Goal: Task Accomplishment & Management: Manage account settings

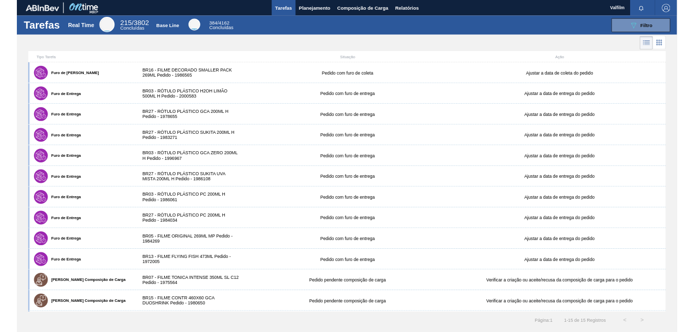
scroll to position [91, 0]
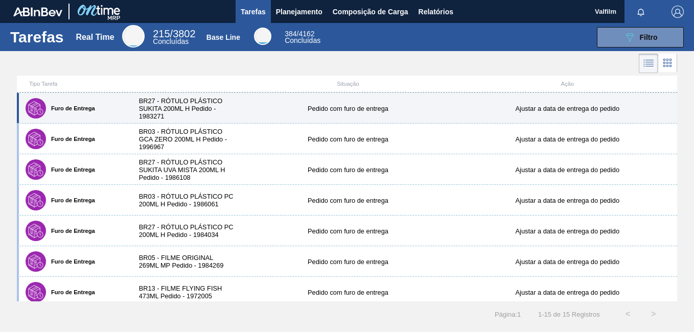
click at [405, 114] on div "Furo de Entrega BR27 - RÓTULO PLÁSTICO SUKITA 200ML H Pedido - 1983271 Pedido c…" at bounding box center [347, 108] width 660 height 31
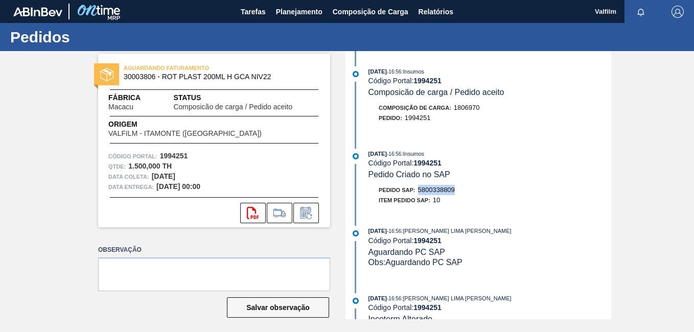
drag, startPoint x: 459, startPoint y: 187, endPoint x: 418, endPoint y: 190, distance: 40.5
click at [418, 190] on div "Pedido SAP: 5800338809" at bounding box center [490, 190] width 243 height 10
copy span "5800338809"
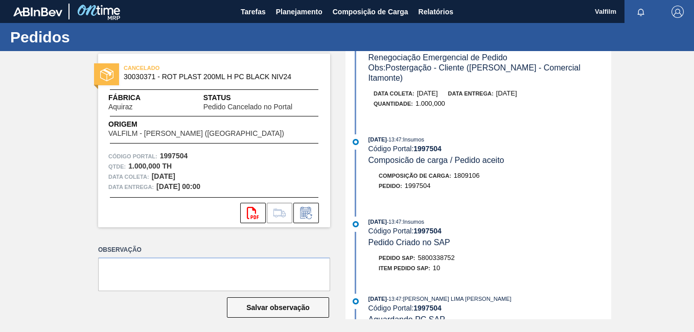
scroll to position [256, 0]
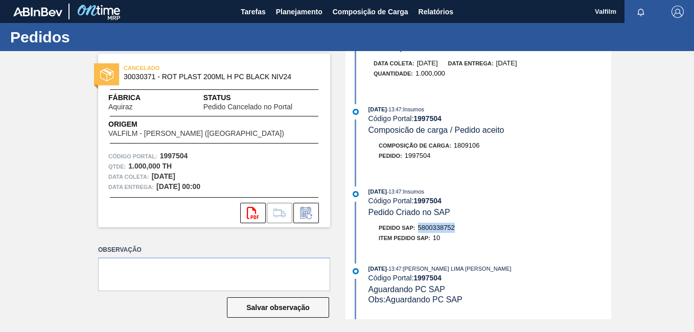
drag, startPoint x: 461, startPoint y: 204, endPoint x: 418, endPoint y: 204, distance: 42.9
click at [418, 223] on div "Pedido SAP: 5800338752" at bounding box center [490, 228] width 243 height 10
drag, startPoint x: 418, startPoint y: 204, endPoint x: 426, endPoint y: 209, distance: 9.1
copy span "5800338752"
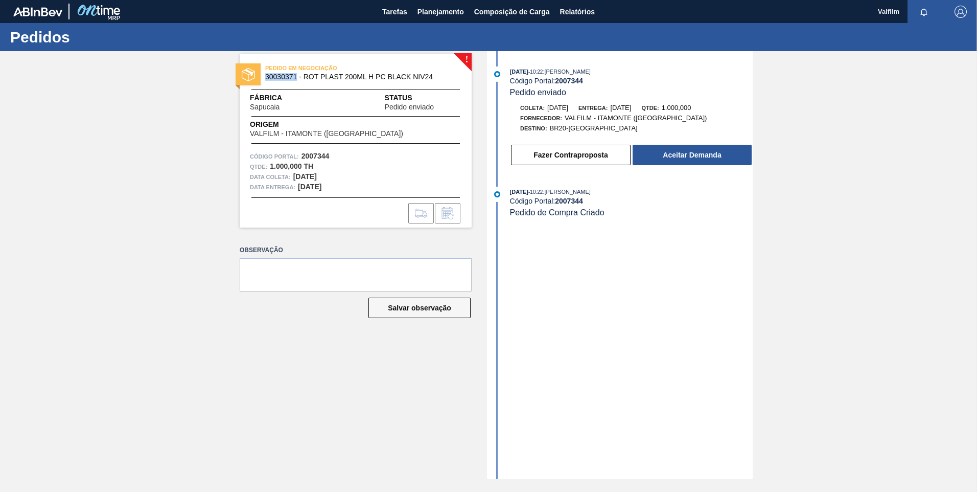
drag, startPoint x: 295, startPoint y: 78, endPoint x: 267, endPoint y: 80, distance: 28.7
click at [267, 80] on span "30030371 - ROT PLAST 200ML H PC BLACK NIV24" at bounding box center [358, 77] width 186 height 8
copy span "30030371"
click at [676, 159] on button "Aceitar Demanda" at bounding box center [692, 155] width 119 height 20
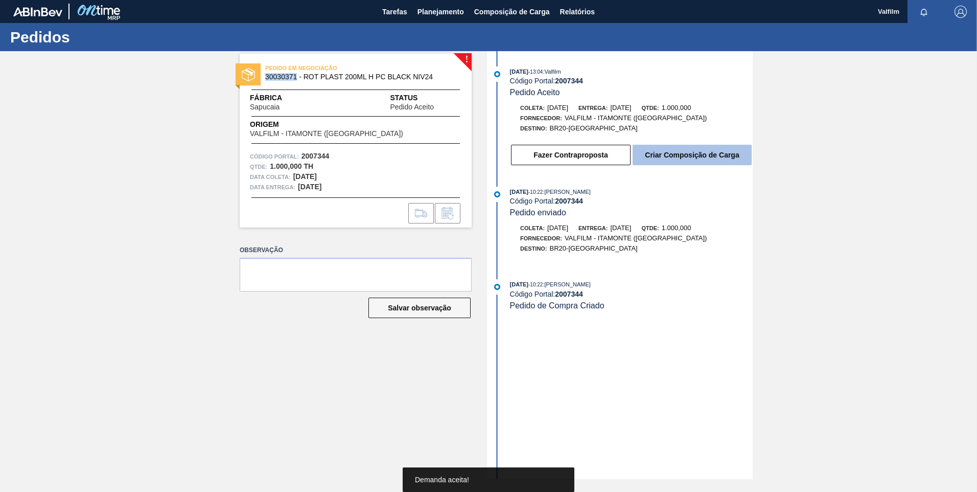
click at [680, 157] on button "Criar Composição de Carga" at bounding box center [692, 155] width 119 height 20
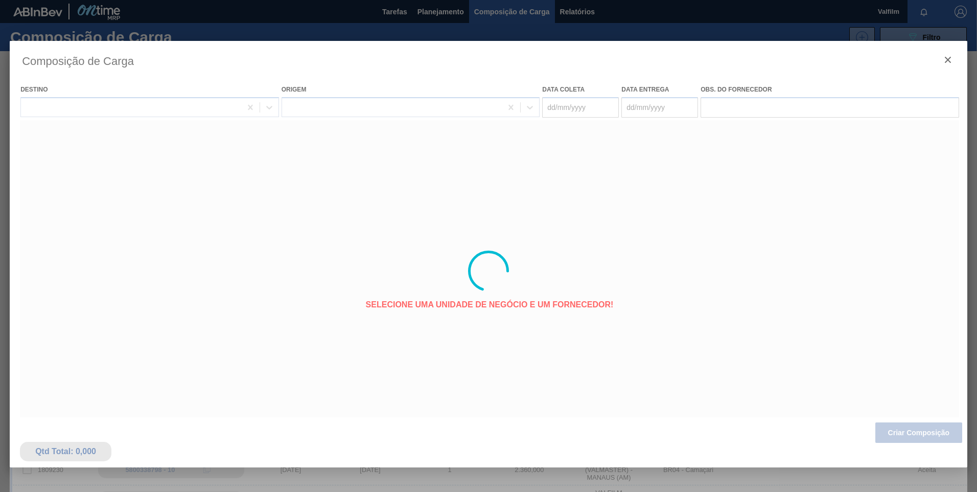
type coleta "14/09/2025"
type entrega "16/09/2025"
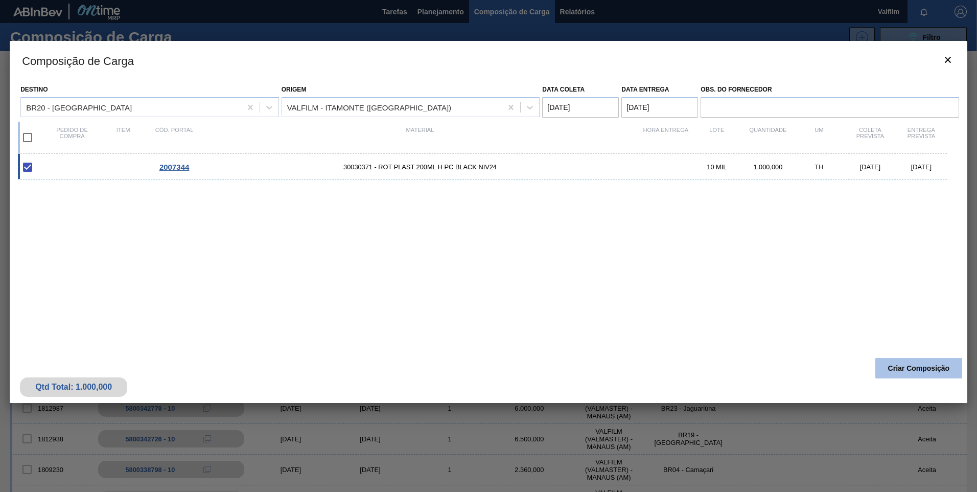
click at [694, 332] on button "Criar Composição" at bounding box center [919, 368] width 87 height 20
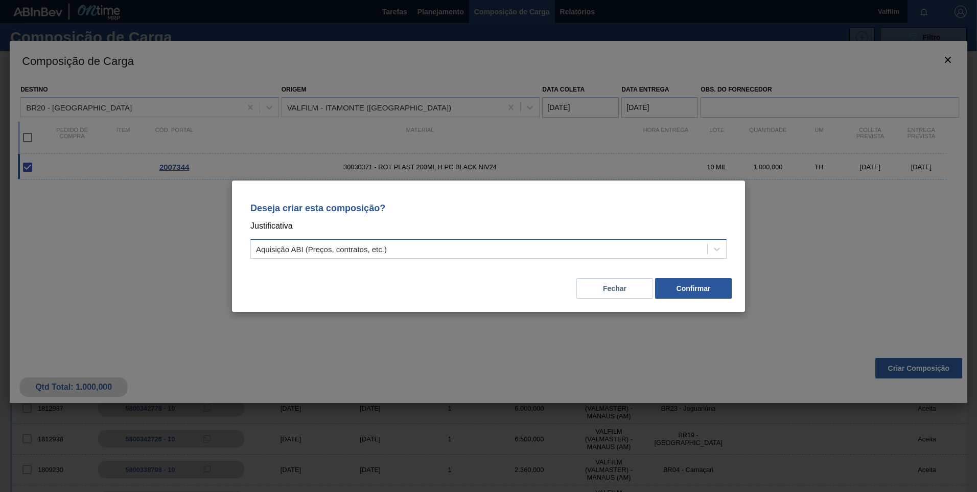
click at [394, 257] on div "Aquisição ABI (Preços, contratos, etc.)" at bounding box center [488, 249] width 476 height 20
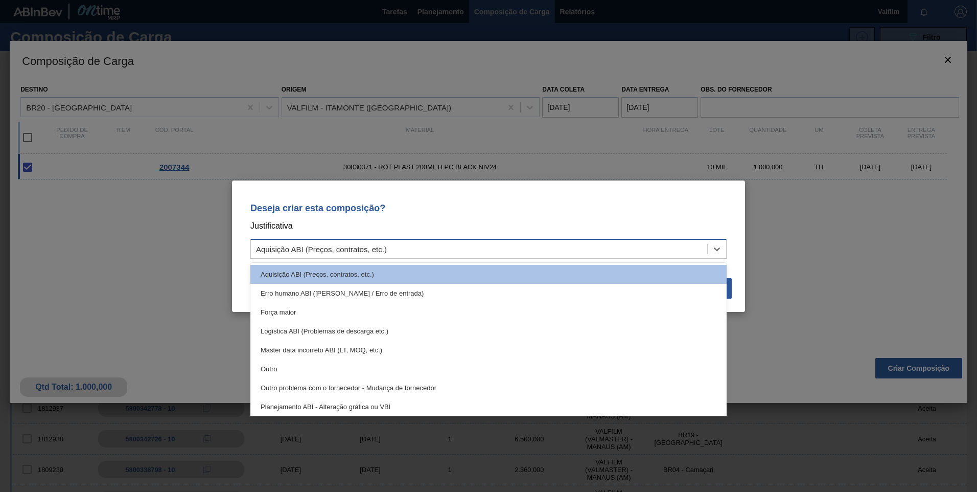
click at [394, 257] on div "Aquisição ABI (Preços, contratos, etc.)" at bounding box center [488, 249] width 476 height 20
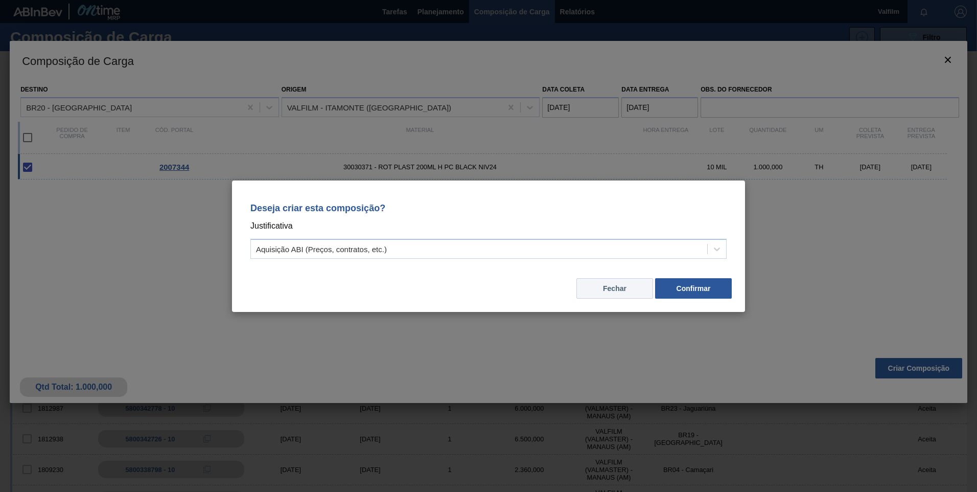
click at [608, 288] on button "Fechar" at bounding box center [615, 288] width 77 height 20
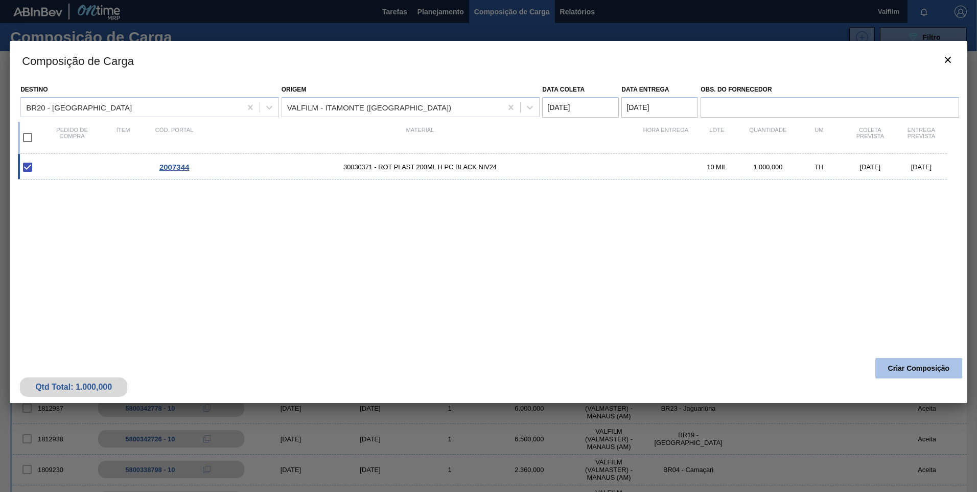
click at [694, 332] on button "Criar Composição" at bounding box center [919, 368] width 87 height 20
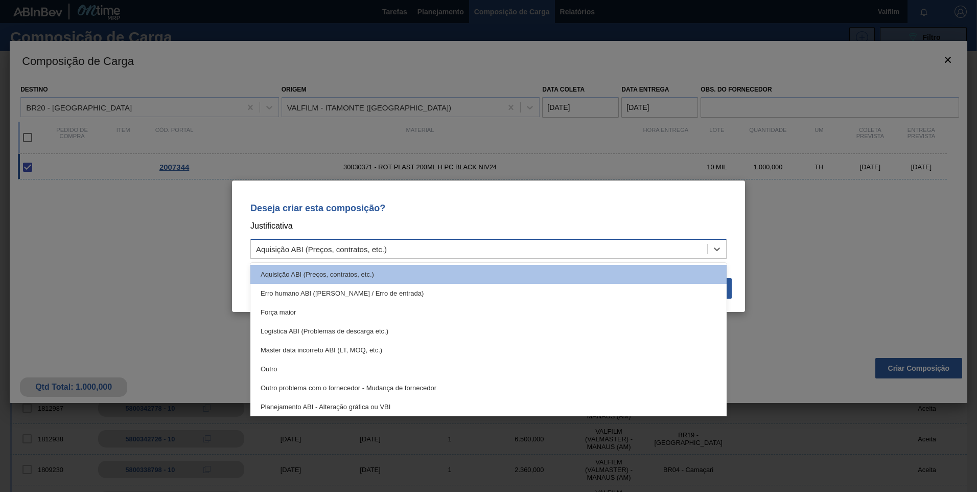
click at [286, 247] on div "Aquisição ABI (Preços, contratos, etc.)" at bounding box center [321, 248] width 131 height 9
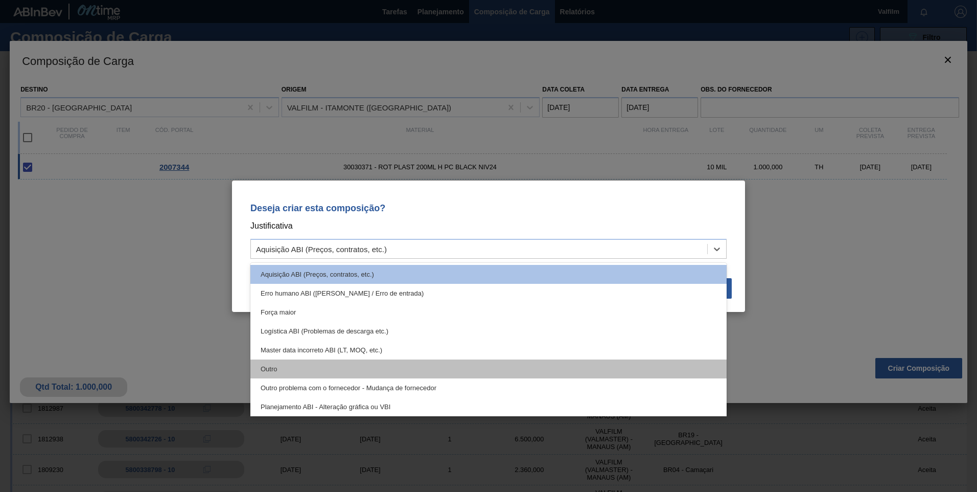
click at [299, 332] on div "Outro" at bounding box center [488, 368] width 476 height 19
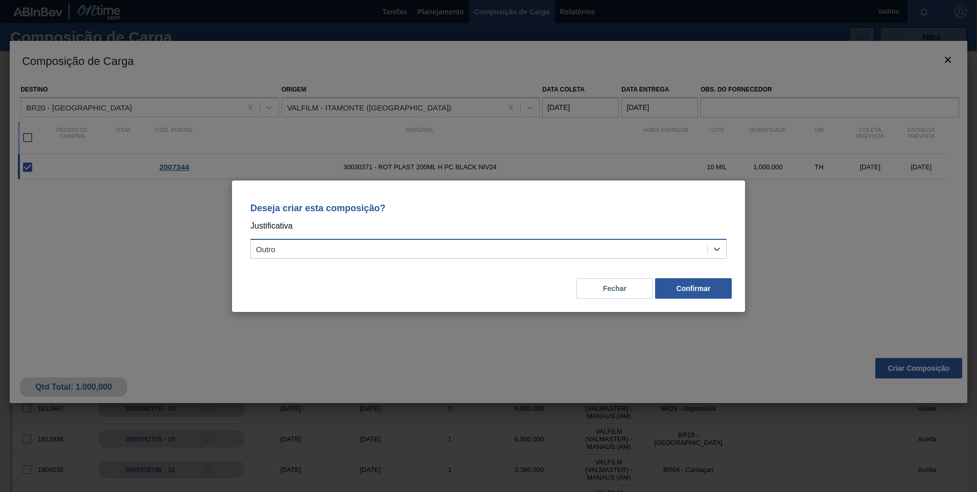
click at [413, 251] on div "Outro" at bounding box center [479, 248] width 456 height 15
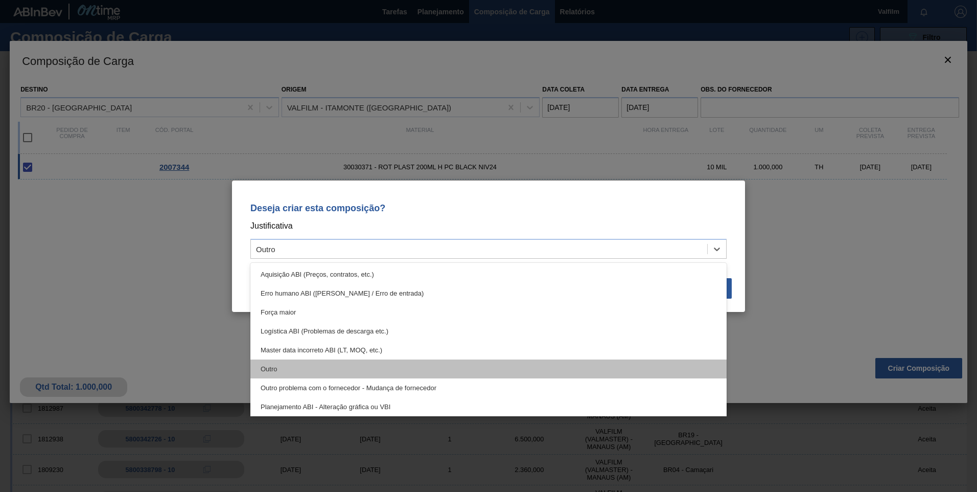
click at [308, 332] on div "Outro" at bounding box center [488, 368] width 476 height 19
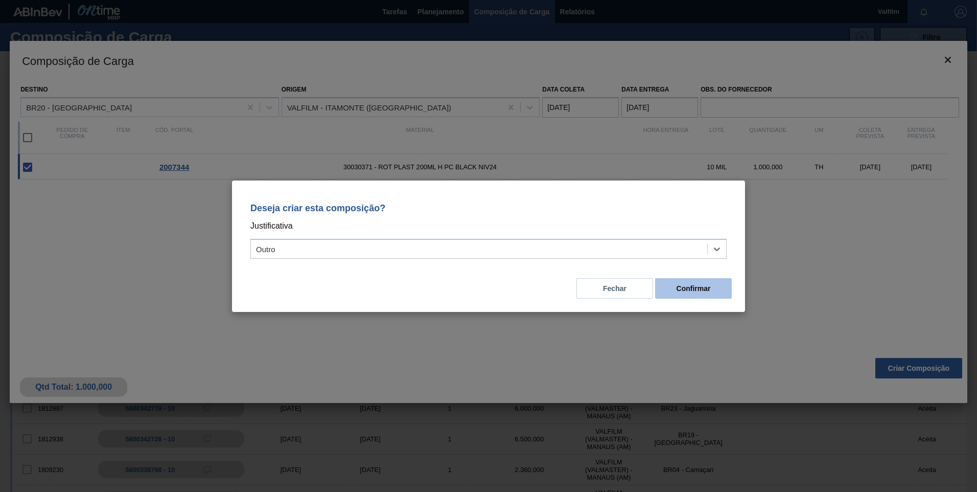
click at [694, 286] on button "Confirmar" at bounding box center [693, 288] width 77 height 20
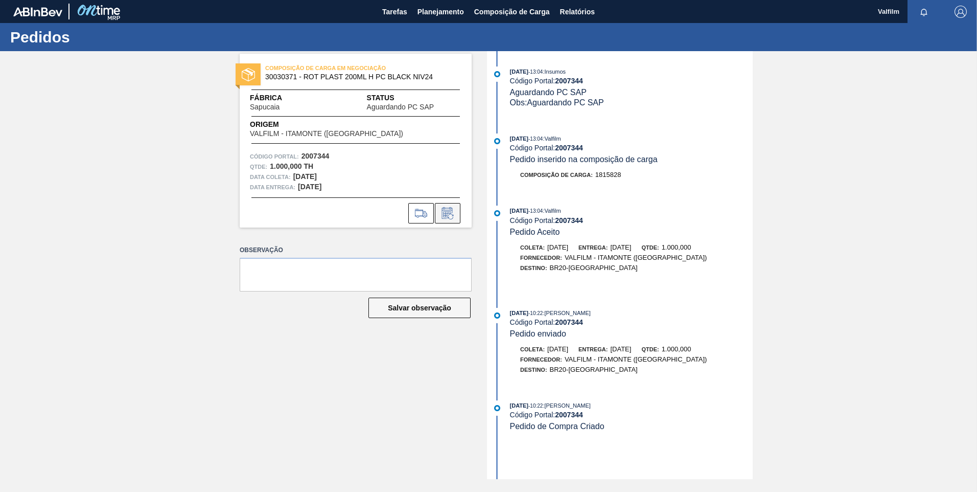
click at [443, 218] on icon at bounding box center [447, 213] width 11 height 12
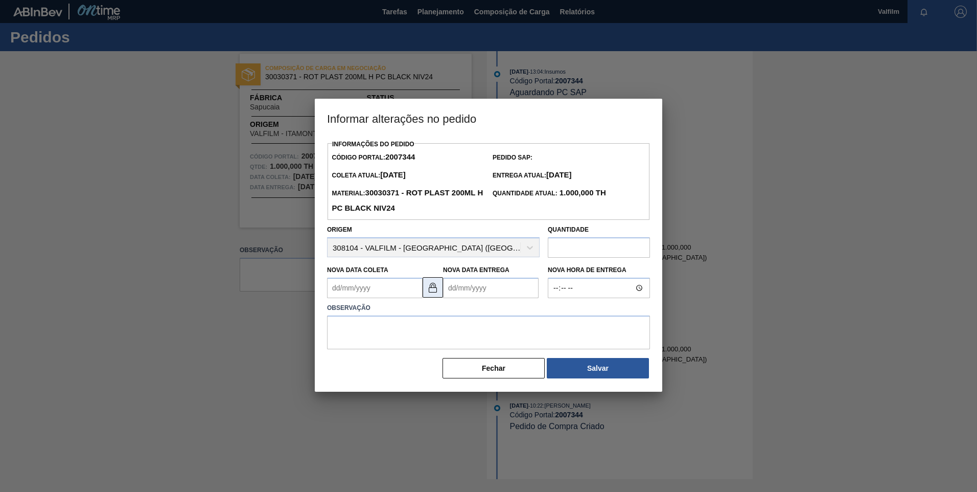
click at [434, 296] on button at bounding box center [433, 287] width 20 height 20
click at [345, 289] on Coleta "Nova Data Coleta" at bounding box center [375, 288] width 96 height 20
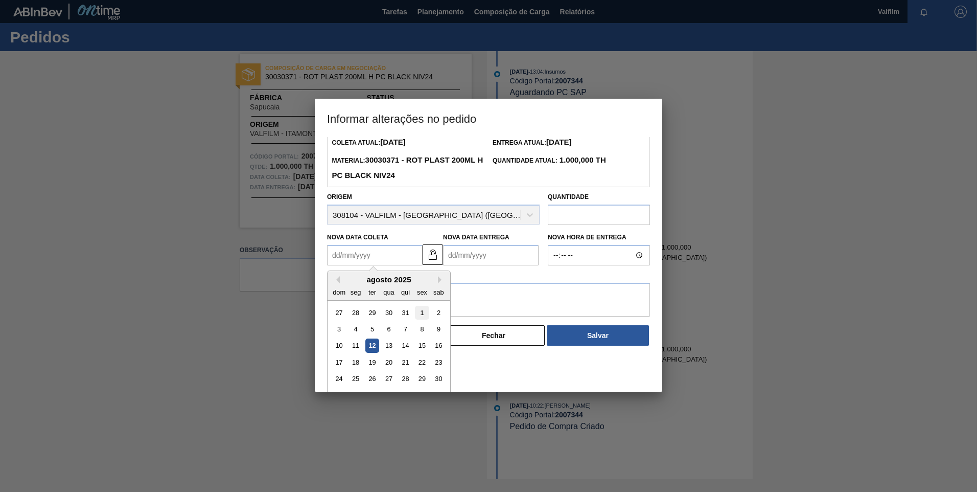
scroll to position [51, 0]
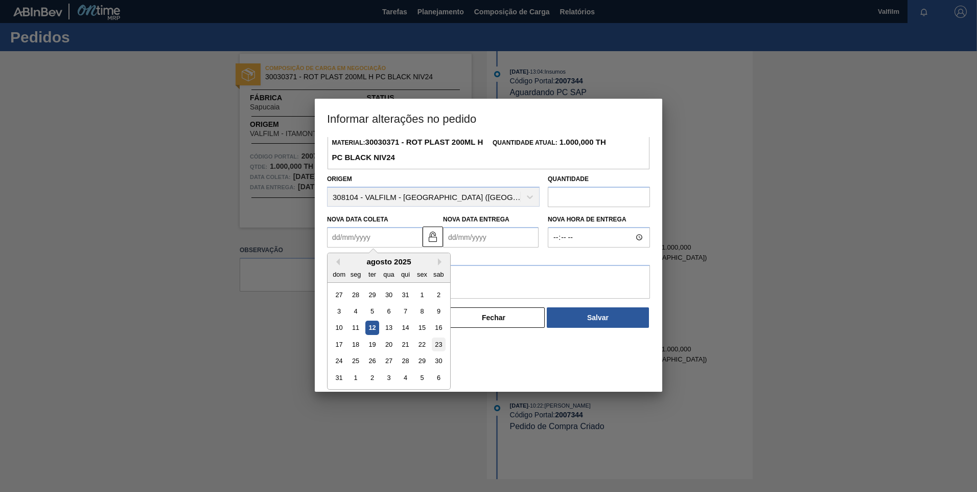
click at [443, 332] on div "23" at bounding box center [439, 344] width 14 height 14
type Coleta "23/08/2025"
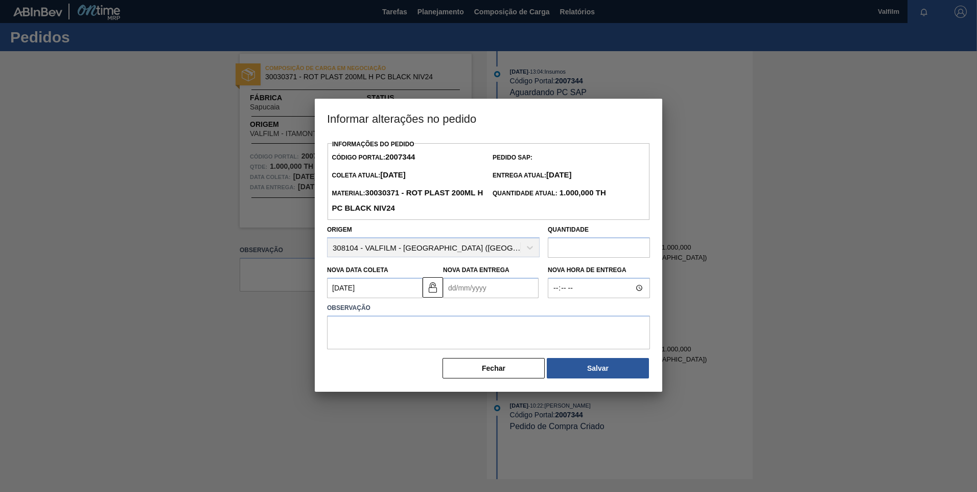
drag, startPoint x: 467, startPoint y: 293, endPoint x: 472, endPoint y: 294, distance: 5.1
click at [467, 293] on Entrega "Nova Data Entrega" at bounding box center [491, 288] width 96 height 20
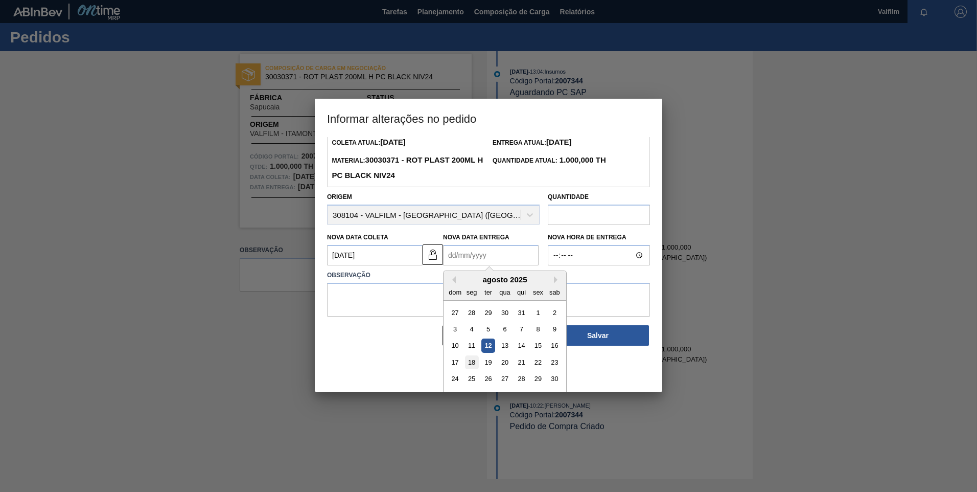
scroll to position [51, 0]
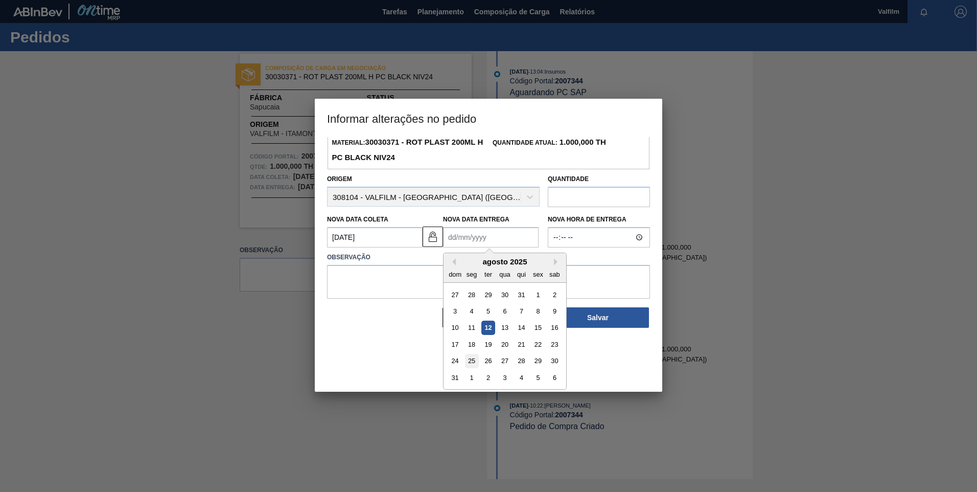
click at [474, 332] on div "25" at bounding box center [472, 361] width 14 height 14
type Entrega "25/08/2025"
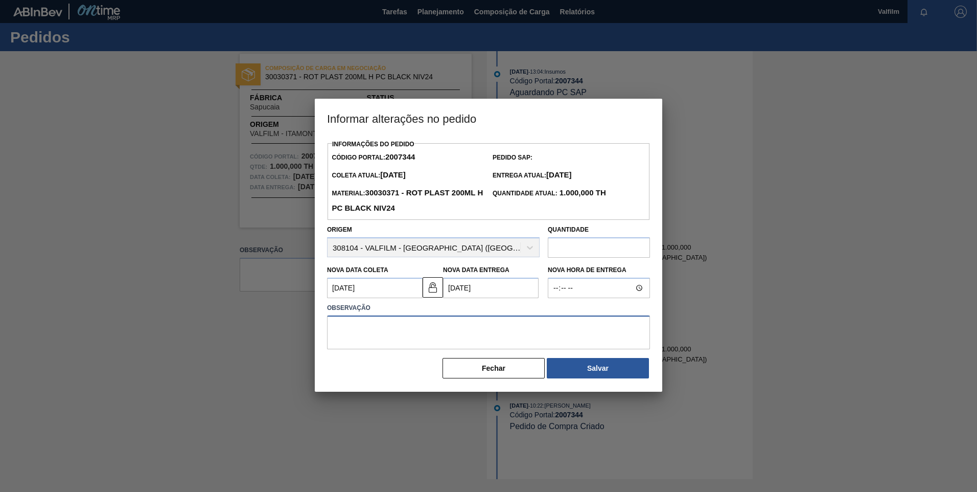
click at [398, 332] on textarea at bounding box center [488, 332] width 323 height 34
type textarea "a"
paste textarea "1997504"
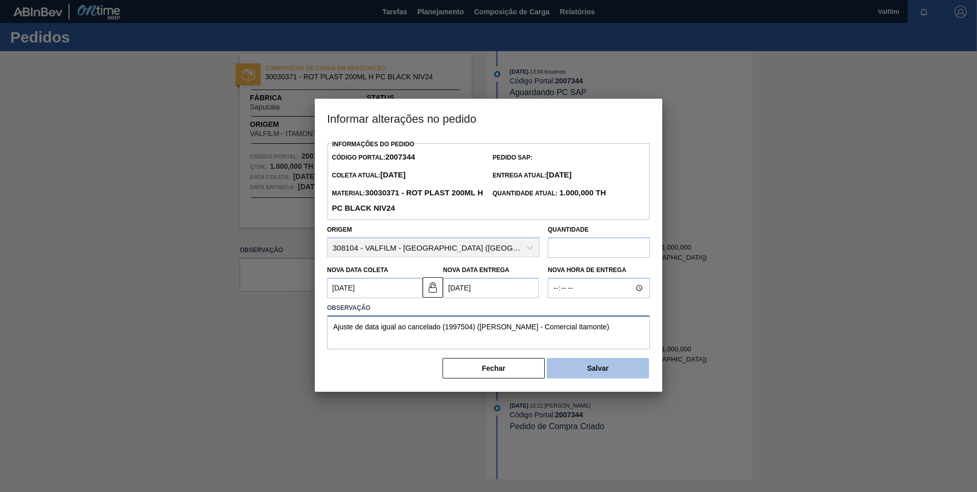
type textarea "Ajuste de data igual ao cancelado (1997504) (Ana Carolina - Comercial Itamonte)"
click at [590, 332] on button "Salvar" at bounding box center [598, 368] width 102 height 20
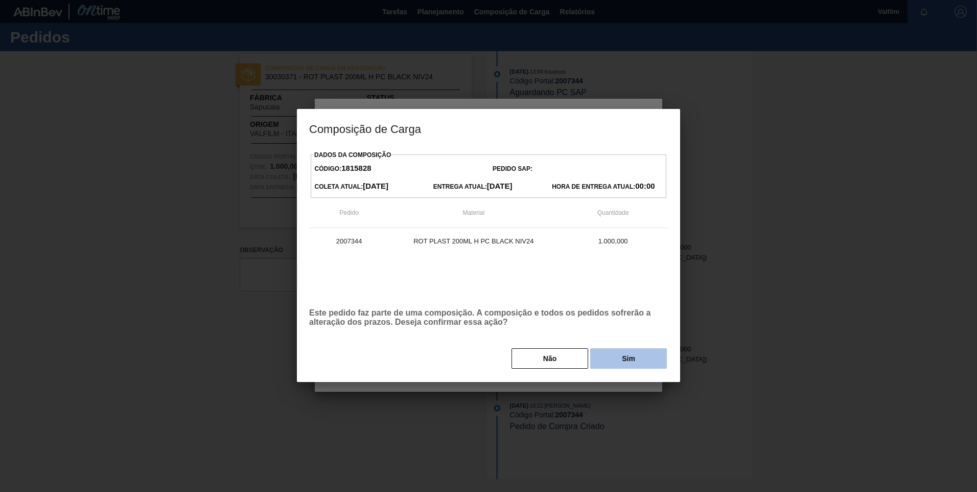
click at [622, 332] on button "Sim" at bounding box center [628, 358] width 77 height 20
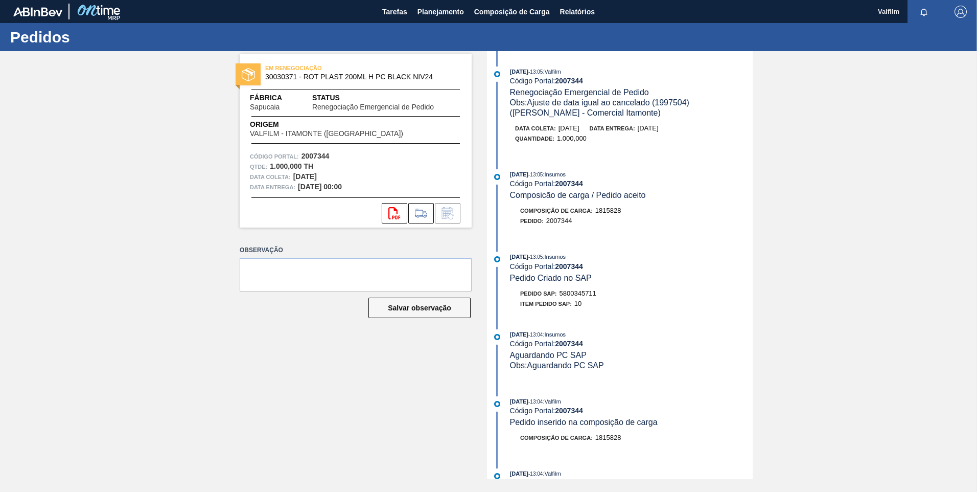
click at [657, 284] on div "12/08/2025 - 13:05 : Insumos Código Portal: 2007344 Pedido Criado no SAP Pedido…" at bounding box center [621, 282] width 263 height 62
drag, startPoint x: 599, startPoint y: 296, endPoint x: 561, endPoint y: 297, distance: 38.4
click at [561, 297] on div "Pedido SAP: 5800345711" at bounding box center [631, 293] width 243 height 10
copy span "5800345711"
click at [694, 245] on div "EM RENEGOCIAÇÃO 30030371 - ROT PLAST 200ML H PC BLACK NIV24 Fábrica Sapucaia St…" at bounding box center [488, 265] width 977 height 428
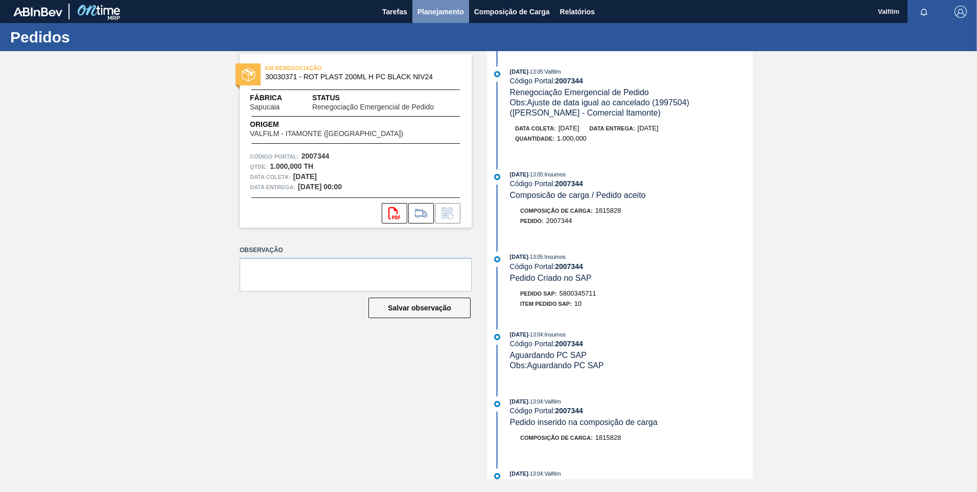
click at [458, 15] on span "Planejamento" at bounding box center [441, 12] width 47 height 12
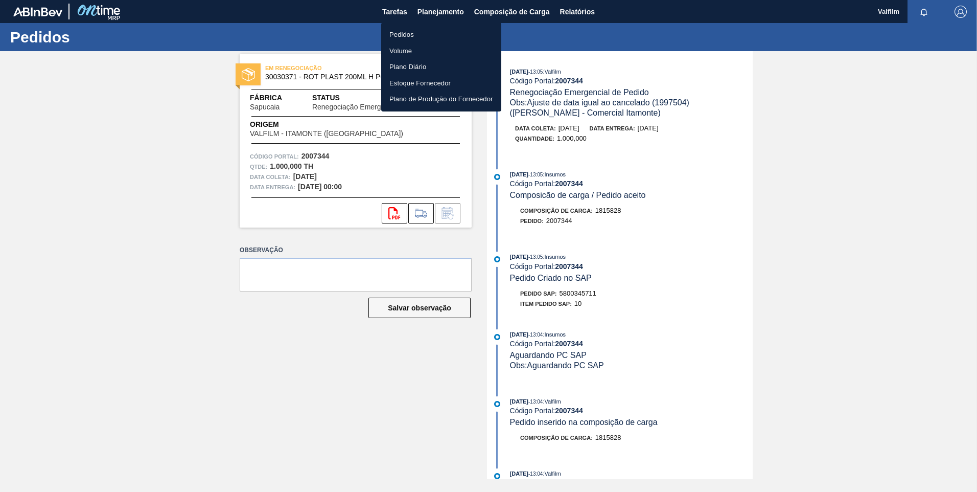
click at [431, 32] on li "Pedidos" at bounding box center [441, 35] width 120 height 16
